Goal: Information Seeking & Learning: Learn about a topic

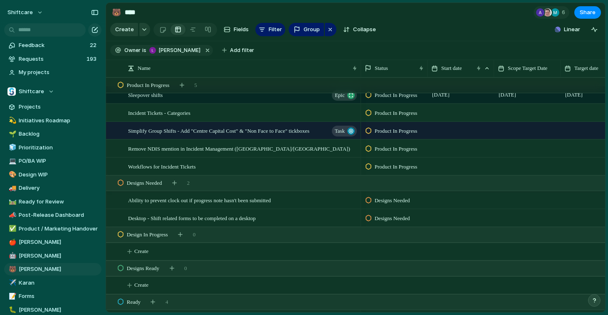
scroll to position [284, 0]
click at [274, 135] on div "Simplify Group Shifts - Add "Centre Capital Cost" & "Non Face to Face" tickboxe…" at bounding box center [243, 129] width 230 height 17
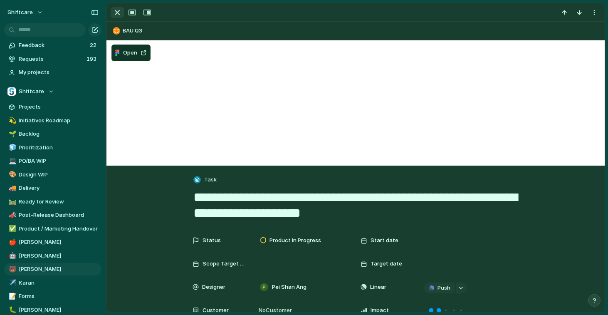
click at [118, 13] on div "button" at bounding box center [117, 12] width 10 height 10
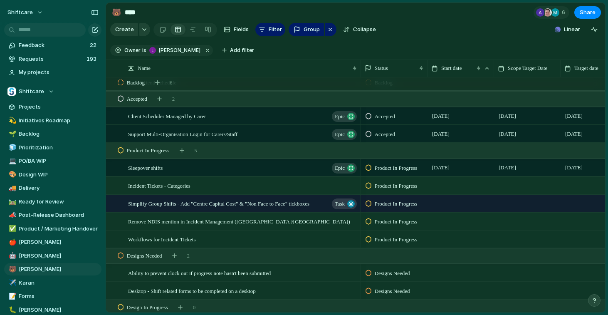
scroll to position [211, 0]
click at [251, 217] on span "Remove NDIS mention in Incident Management (Canada/USA)" at bounding box center [239, 221] width 222 height 10
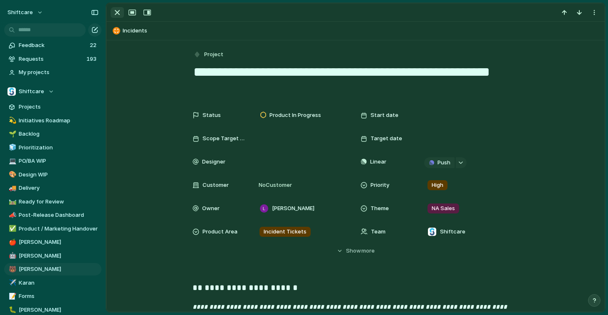
click at [114, 13] on div "button" at bounding box center [117, 12] width 10 height 10
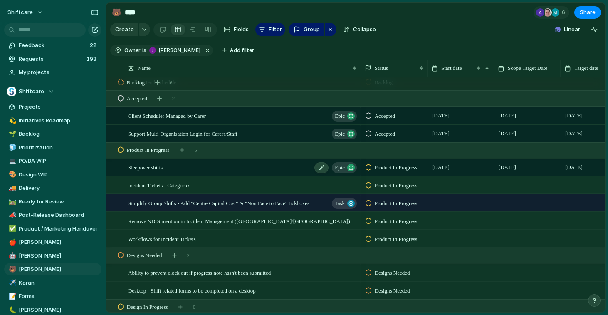
click at [269, 168] on div "Sleepover shifts Epic" at bounding box center [243, 167] width 230 height 17
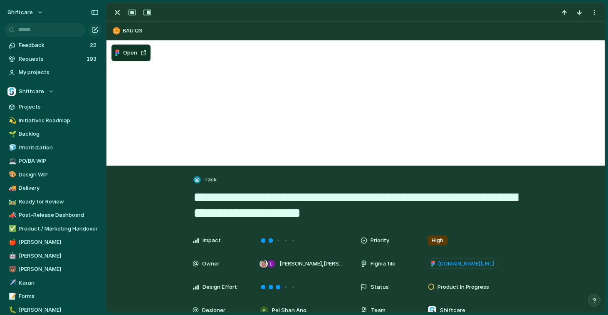
scroll to position [209, 0]
